Goal: Browse casually: Explore the website without a specific task or goal

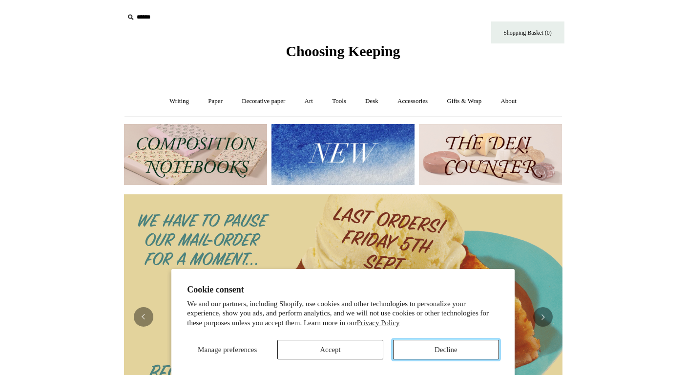
click at [454, 347] on button "Decline" at bounding box center [446, 350] width 106 height 20
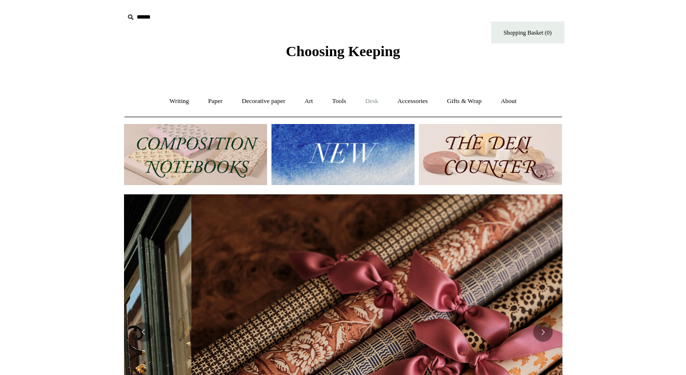
scroll to position [0, 877]
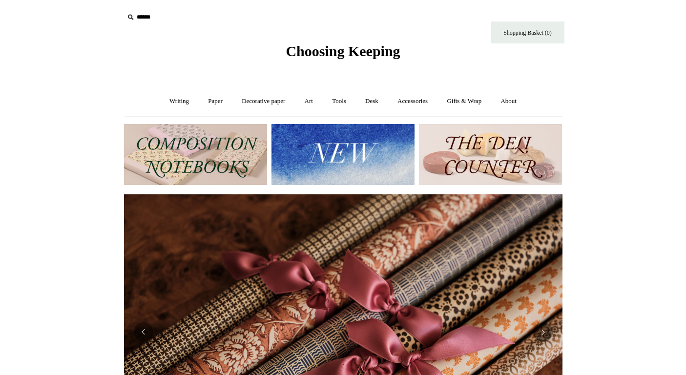
click at [529, 153] on img at bounding box center [490, 154] width 143 height 61
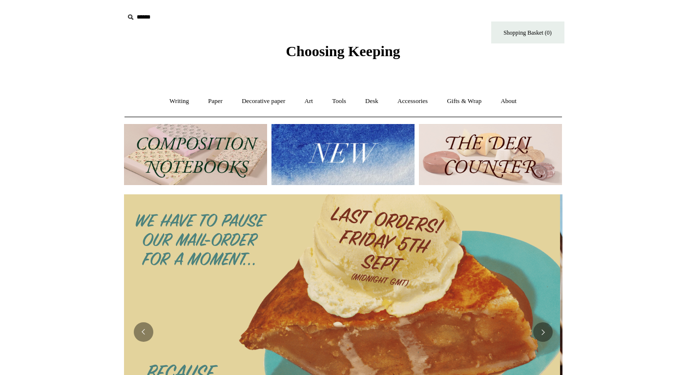
scroll to position [0, 0]
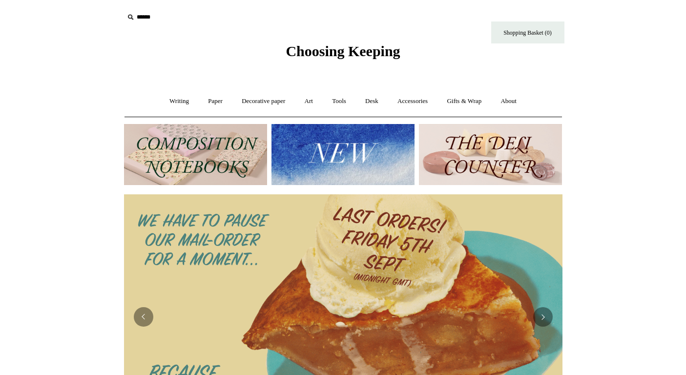
click at [328, 146] on img at bounding box center [342, 154] width 143 height 61
